Goal: Task Accomplishment & Management: Complete application form

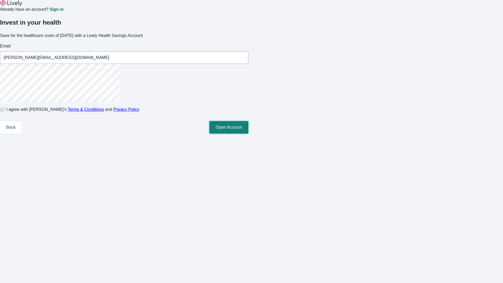
click at [249, 134] on button "Open Account" at bounding box center [228, 127] width 39 height 13
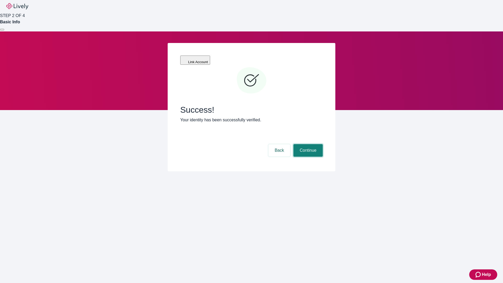
click at [308, 144] on button "Continue" at bounding box center [308, 150] width 29 height 13
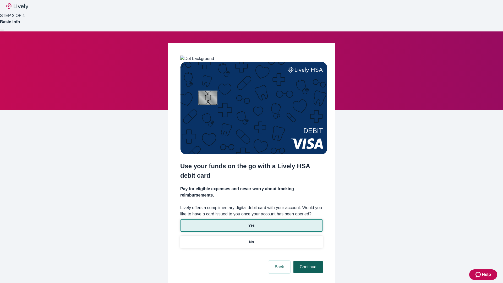
click at [251, 223] on p "Yes" at bounding box center [252, 226] width 6 height 6
click at [308, 261] on button "Continue" at bounding box center [308, 267] width 29 height 13
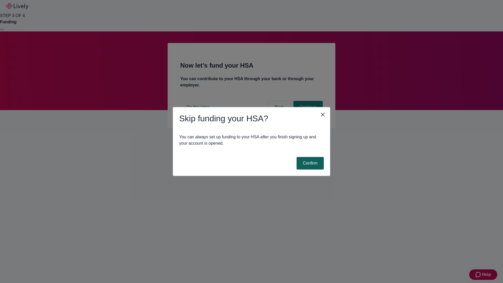
click at [310, 163] on button "Confirm" at bounding box center [310, 163] width 27 height 13
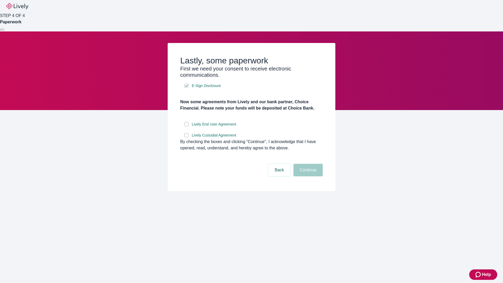
click at [187, 126] on input "Lively End User Agreement" at bounding box center [187, 124] width 4 height 4
checkbox input "true"
click at [187, 137] on input "Lively Custodial Agreement" at bounding box center [187, 135] width 4 height 4
checkbox input "true"
click at [308, 176] on button "Continue" at bounding box center [308, 170] width 29 height 13
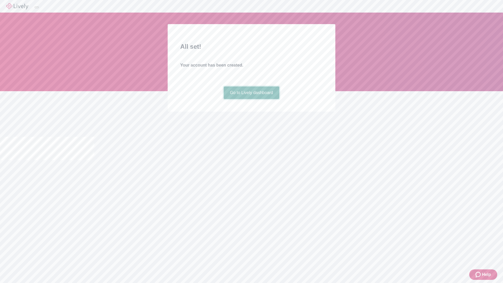
click at [251, 99] on link "Go to Lively dashboard" at bounding box center [252, 93] width 56 height 13
